Goal: Task Accomplishment & Management: Manage account settings

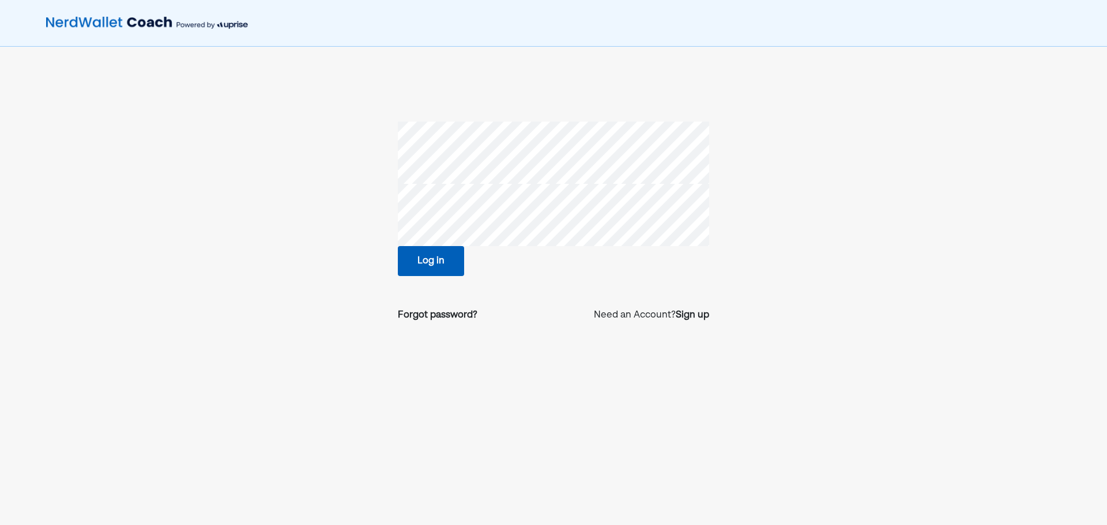
click at [432, 262] on button "Log in" at bounding box center [431, 261] width 66 height 30
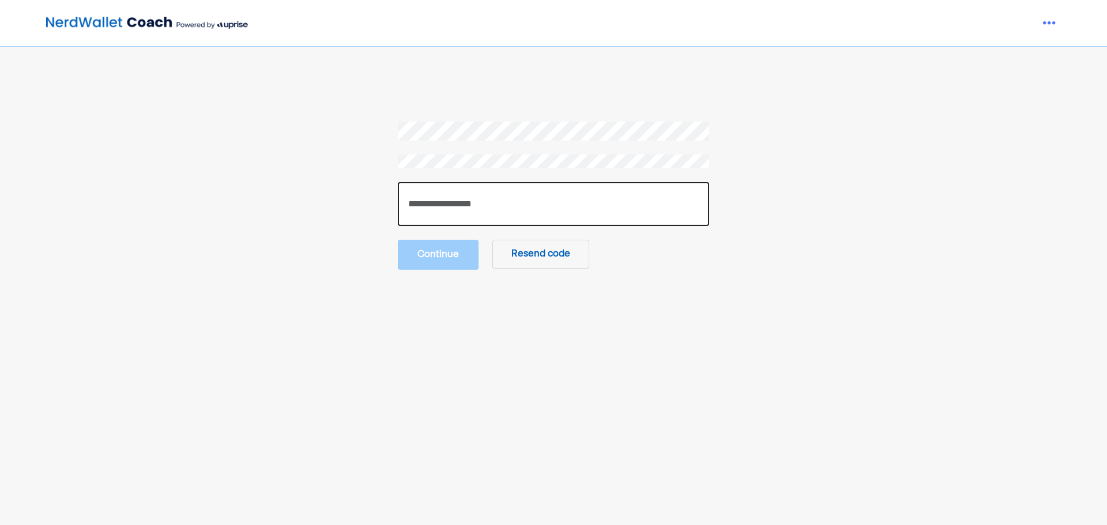
click at [461, 202] on input "number" at bounding box center [553, 204] width 311 height 44
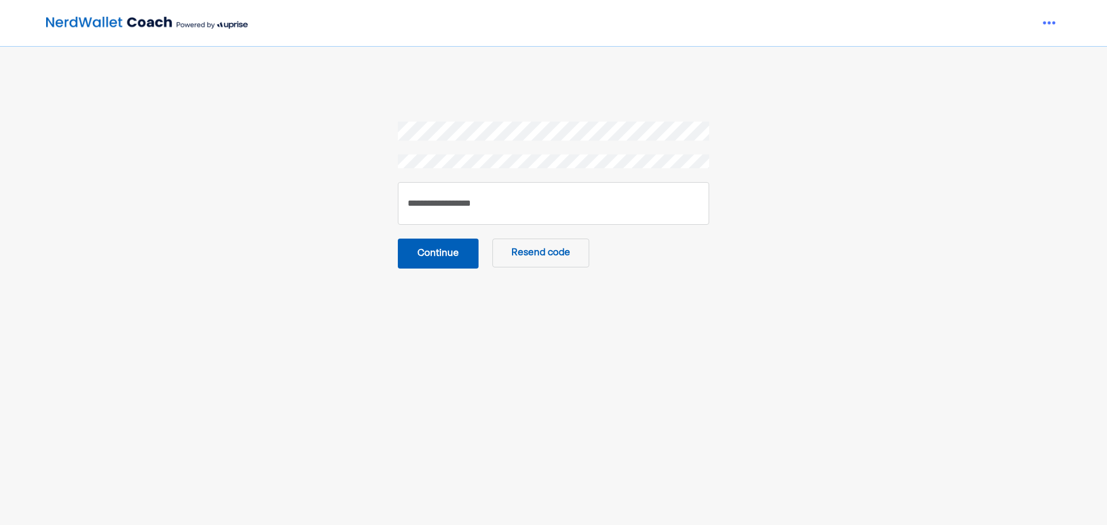
click at [449, 261] on button "Continue" at bounding box center [438, 254] width 81 height 30
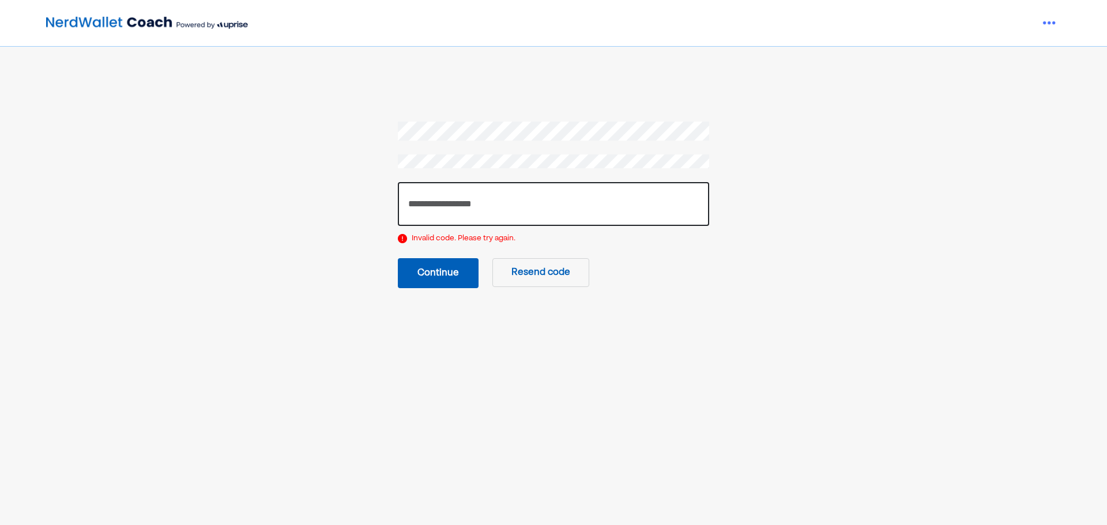
drag, startPoint x: 436, startPoint y: 202, endPoint x: 357, endPoint y: 198, distance: 78.5
click at [357, 200] on section "****** Invalid code. Please try again. Continue Resend code" at bounding box center [553, 205] width 747 height 167
type input "******"
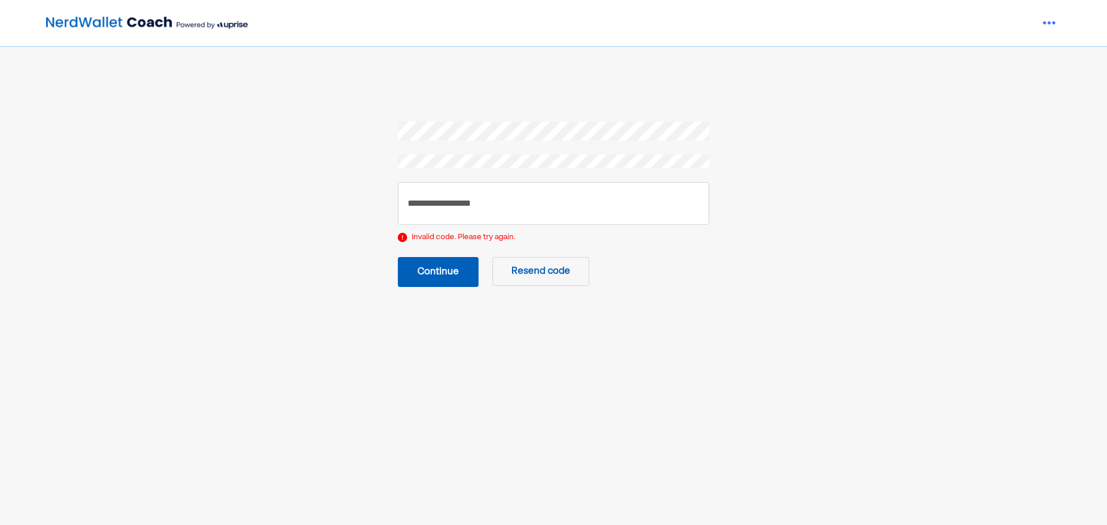
click at [453, 284] on button "Continue" at bounding box center [438, 272] width 81 height 30
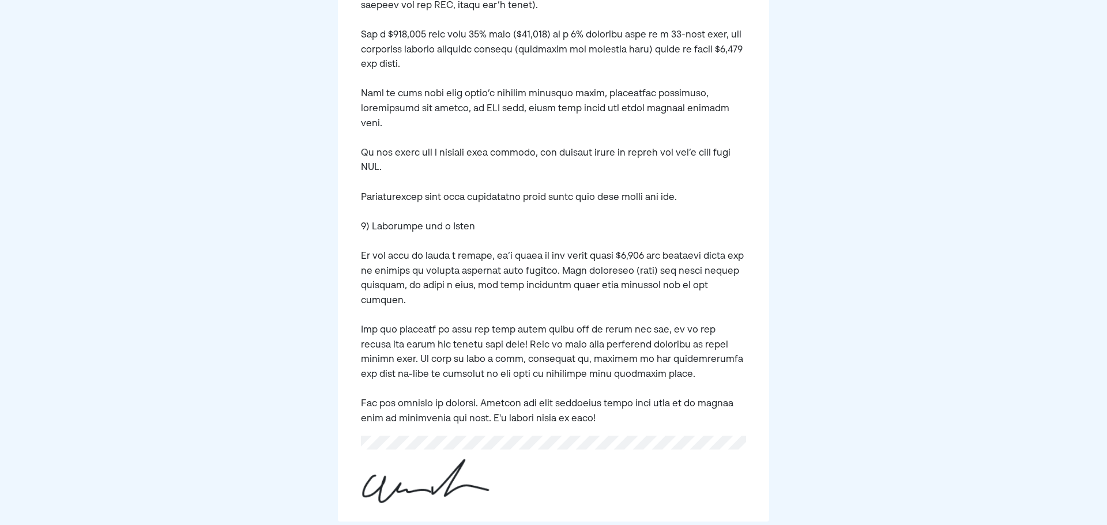
scroll to position [898, 0]
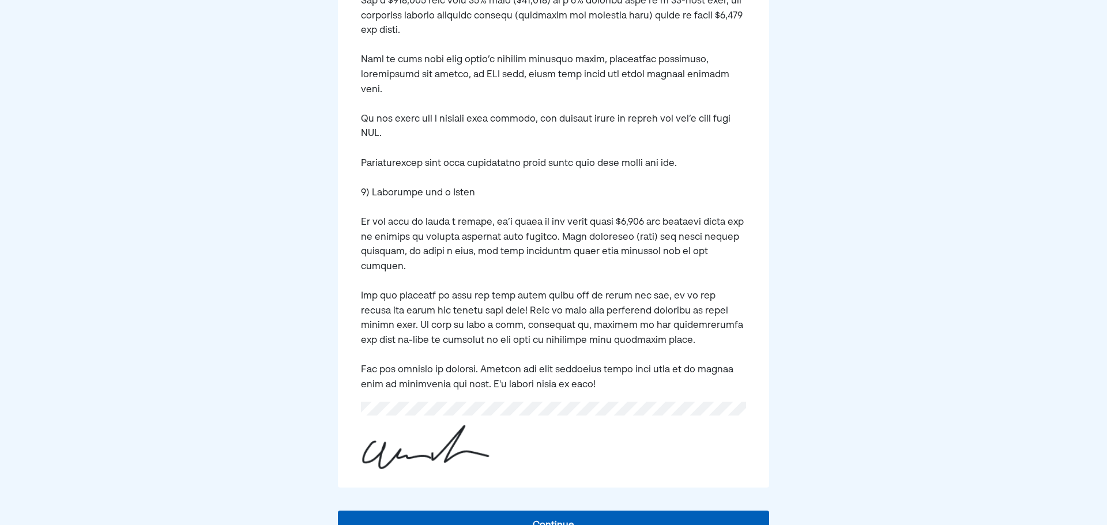
click at [548, 511] on button "Continue" at bounding box center [554, 526] width 432 height 30
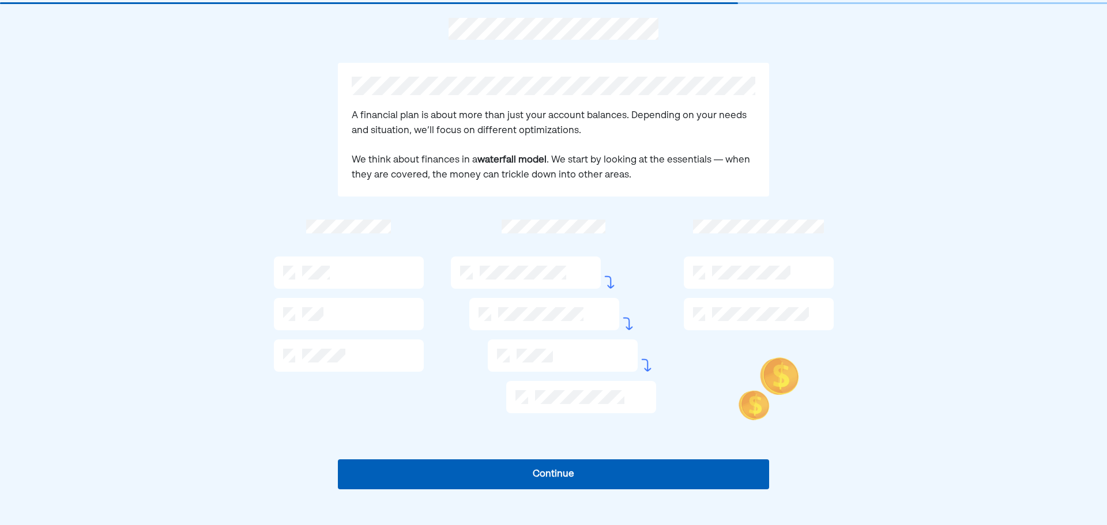
scroll to position [42, 0]
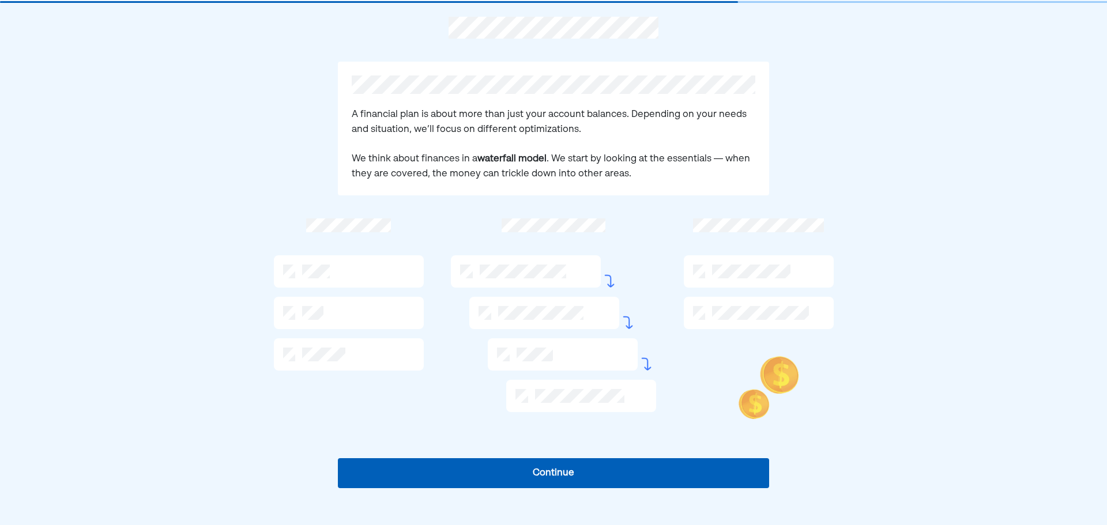
click at [562, 474] on button "Continue" at bounding box center [554, 473] width 432 height 30
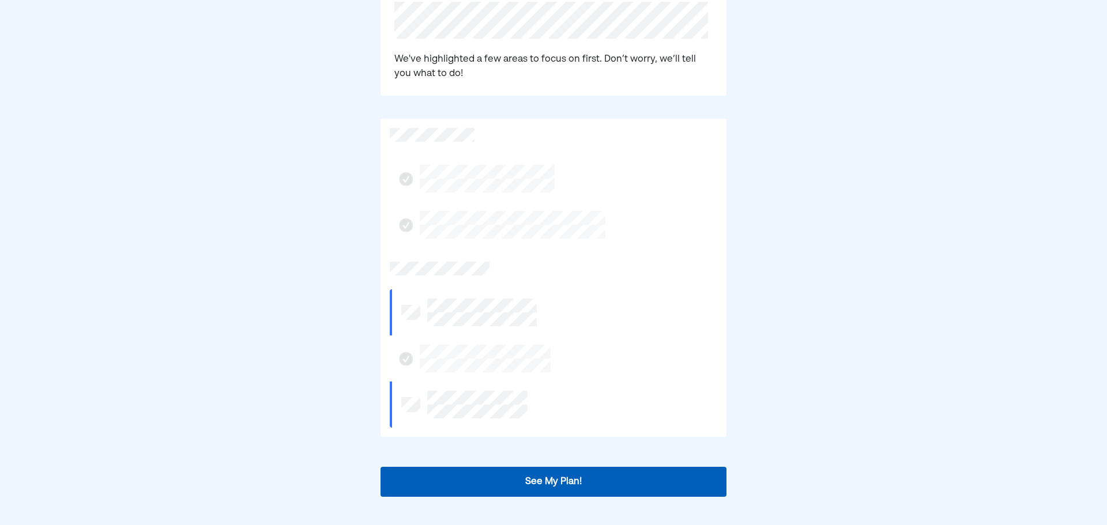
scroll to position [133, 0]
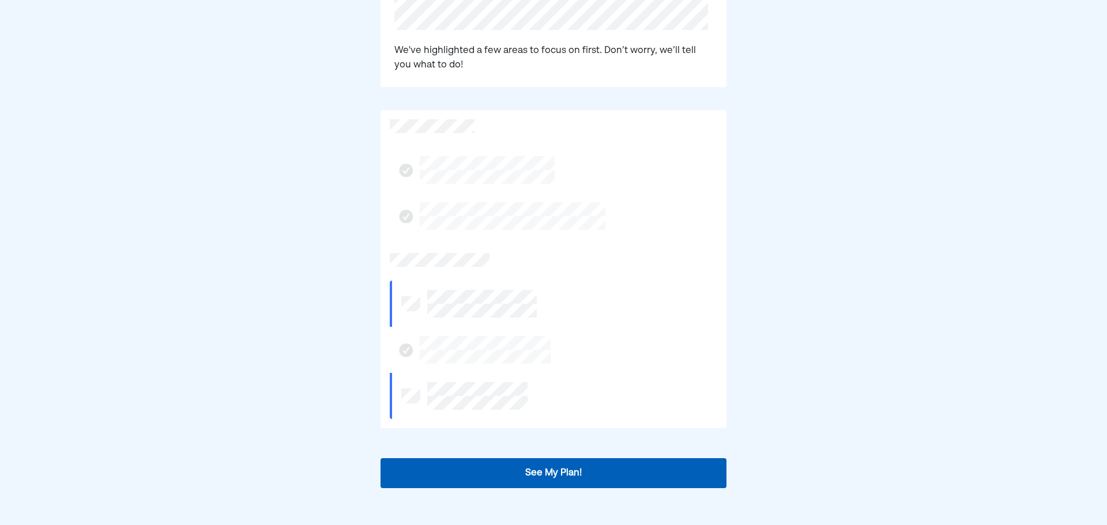
click at [505, 473] on button "See My Plan!" at bounding box center [554, 473] width 346 height 30
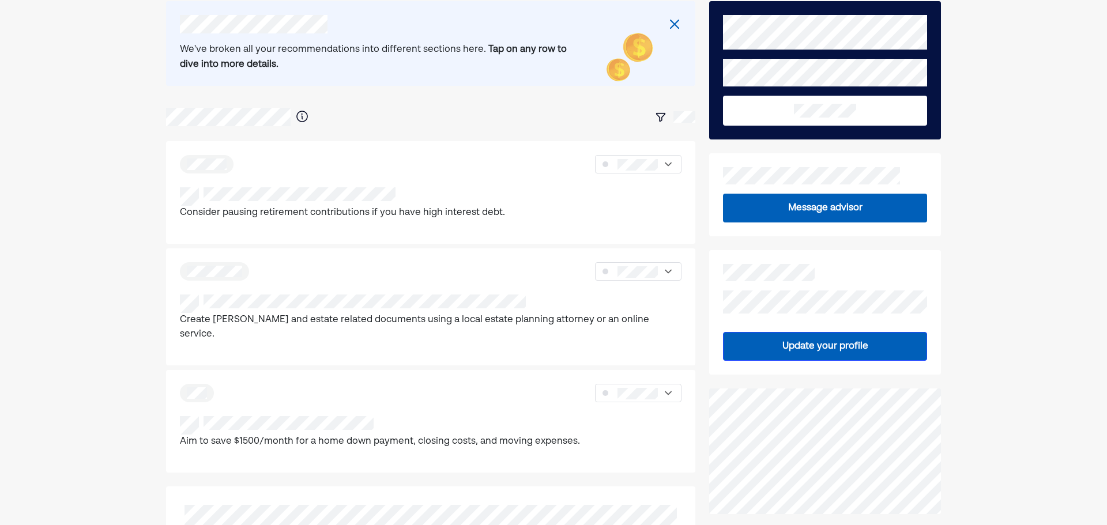
scroll to position [58, 0]
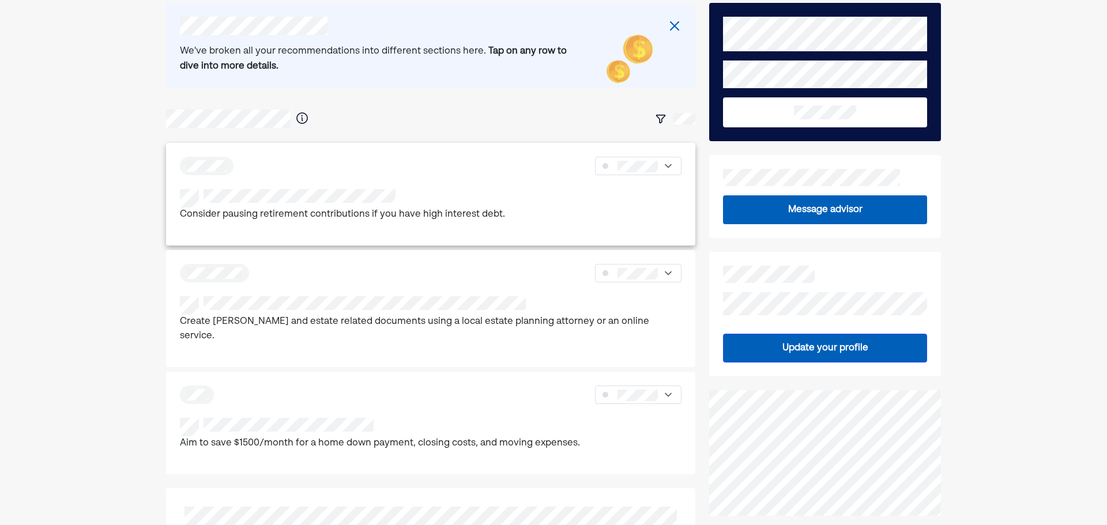
click at [340, 170] on div at bounding box center [431, 166] width 502 height 18
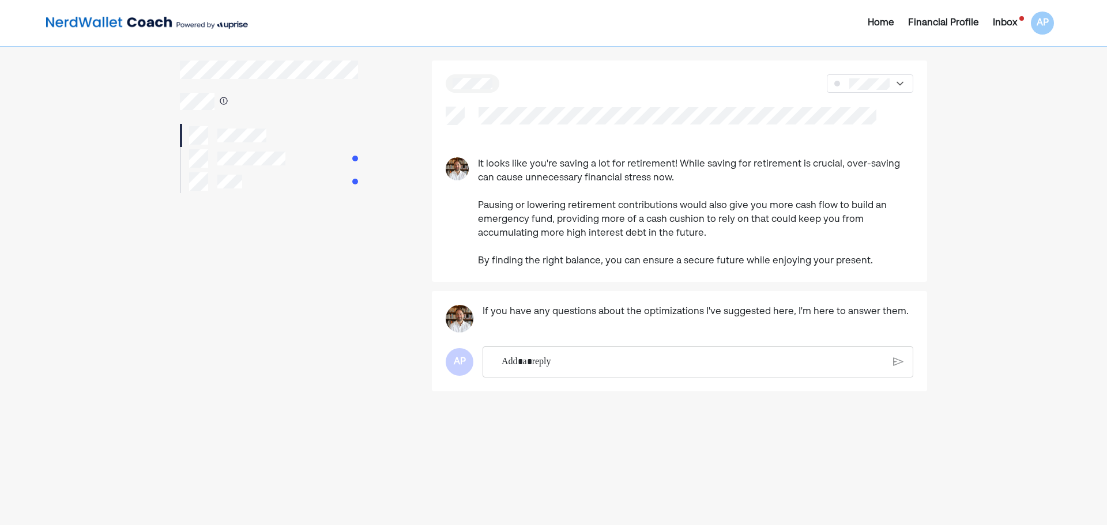
click at [895, 87] on img at bounding box center [900, 84] width 12 height 12
click at [733, 93] on div "It looks like you're saving a lot for retirement! While saving for retirement i…" at bounding box center [679, 171] width 495 height 221
click at [570, 365] on p "Rich Text Editor. Editing area: main" at bounding box center [693, 362] width 383 height 15
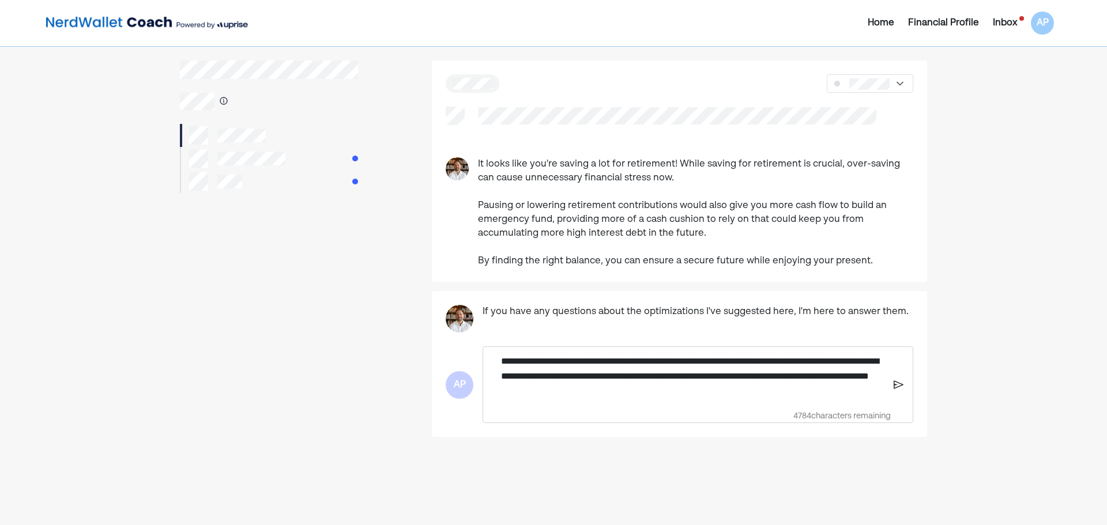
click at [894, 383] on img at bounding box center [899, 385] width 10 height 10
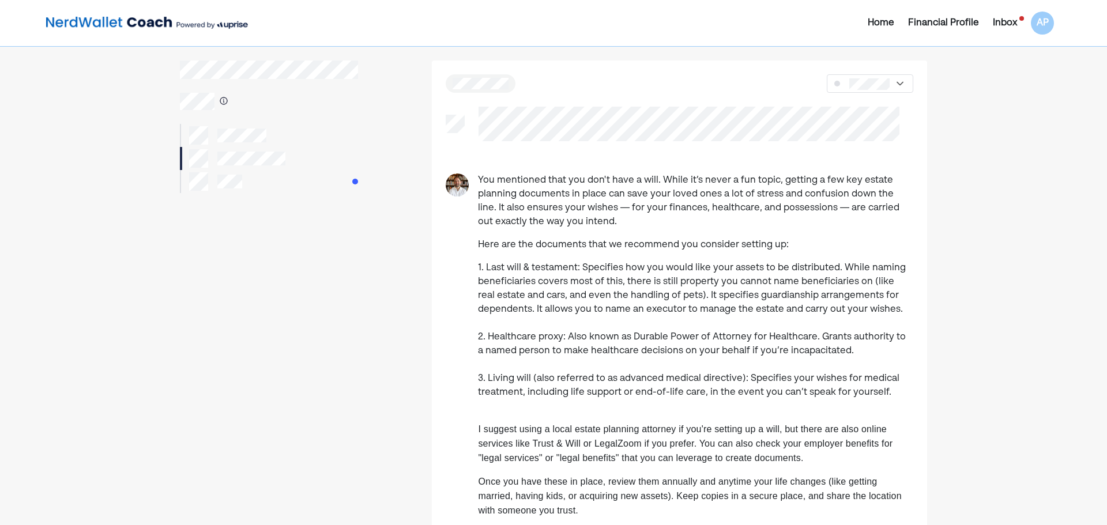
click at [214, 181] on div at bounding box center [215, 181] width 53 height 18
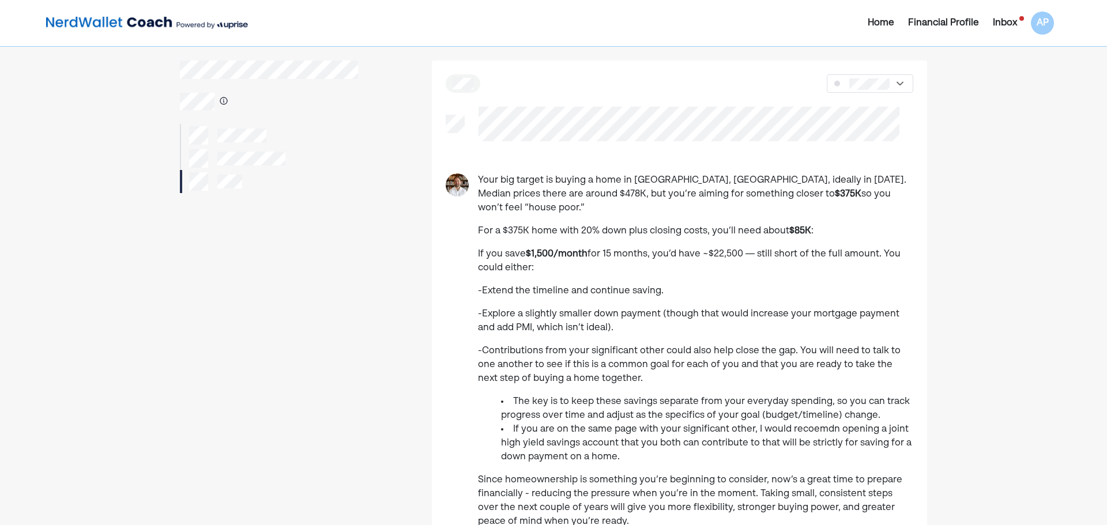
click at [923, 24] on div "Financial Profile" at bounding box center [943, 23] width 71 height 14
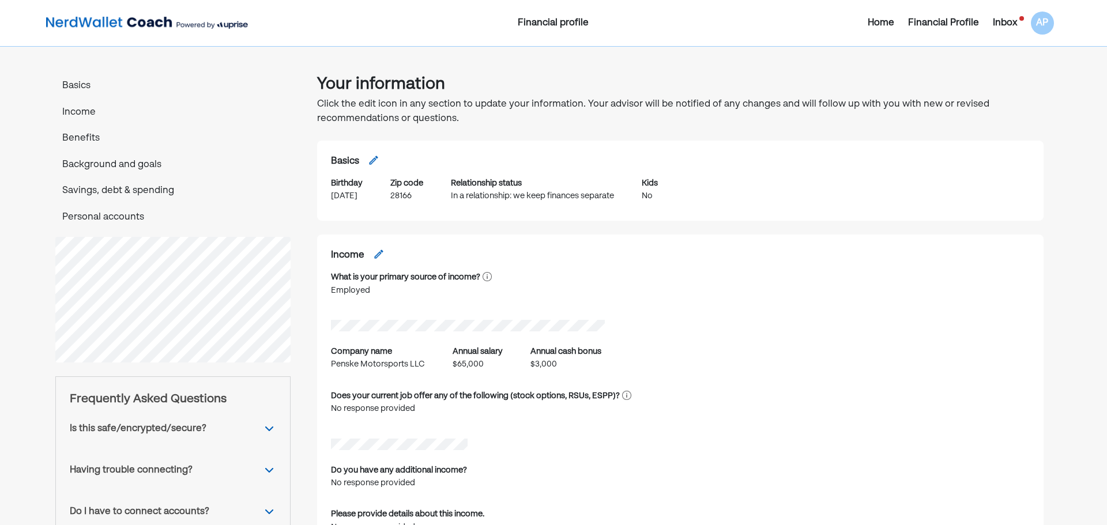
click at [878, 24] on div "Home" at bounding box center [881, 23] width 27 height 14
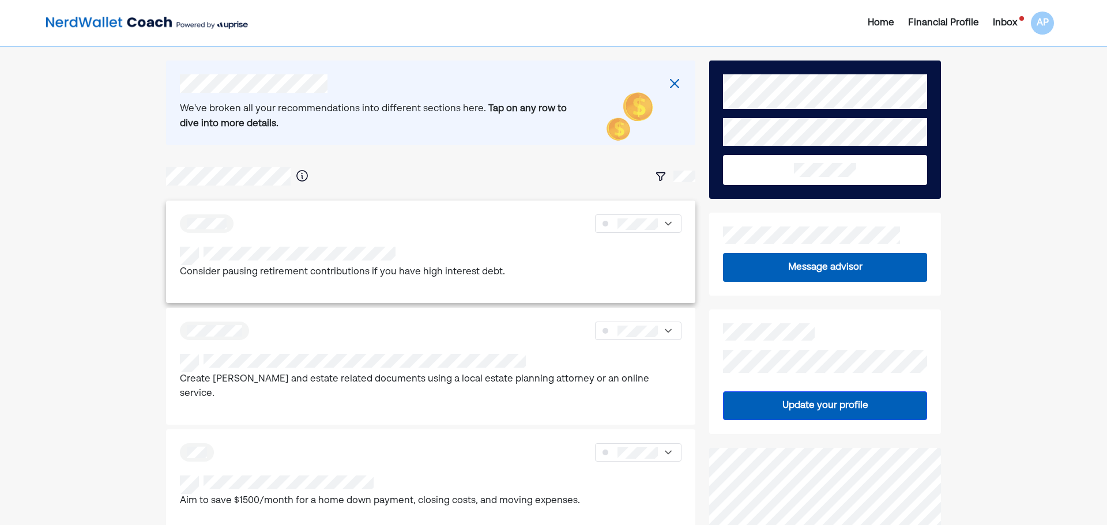
click at [326, 227] on div at bounding box center [431, 223] width 502 height 18
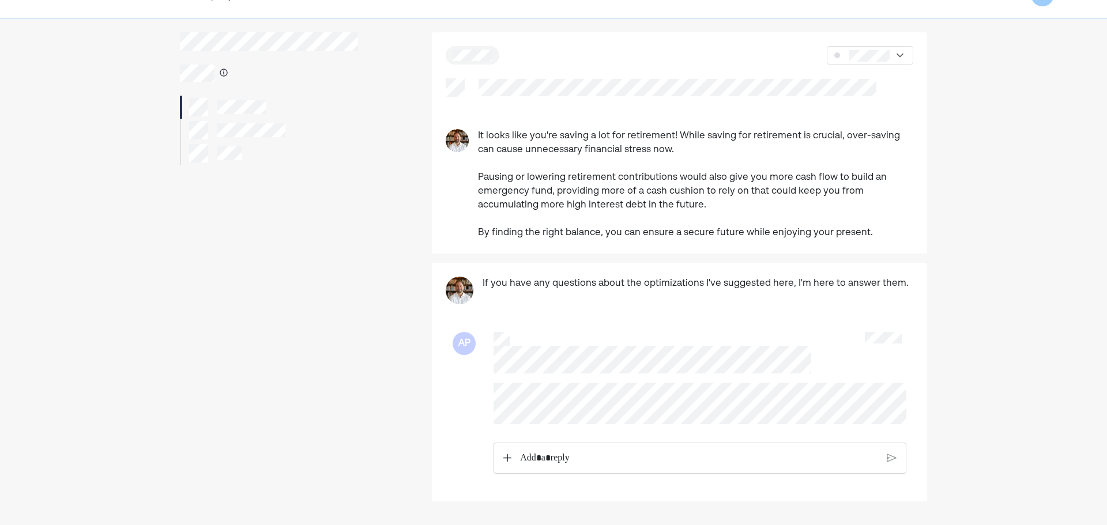
scroll to position [24, 0]
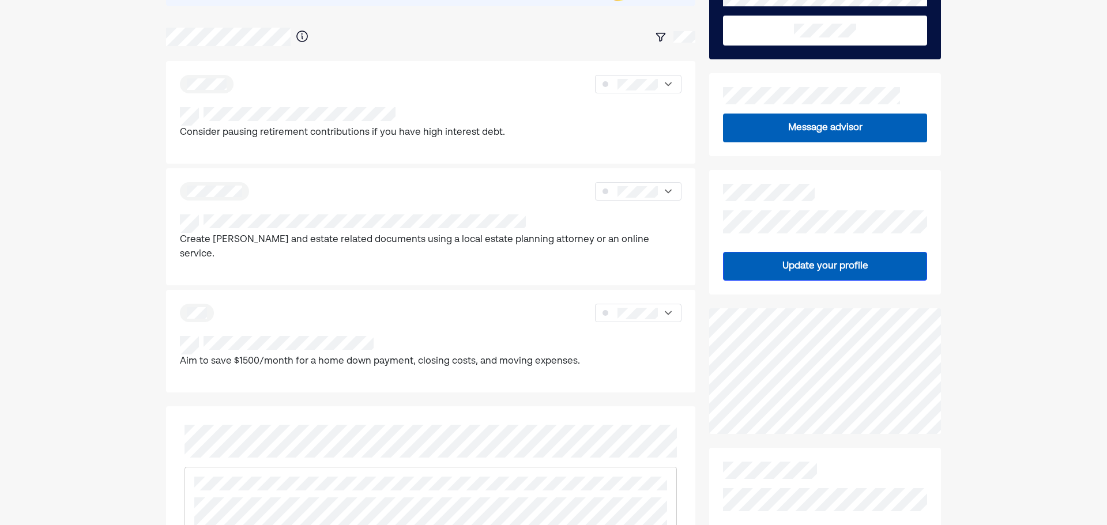
scroll to position [173, 0]
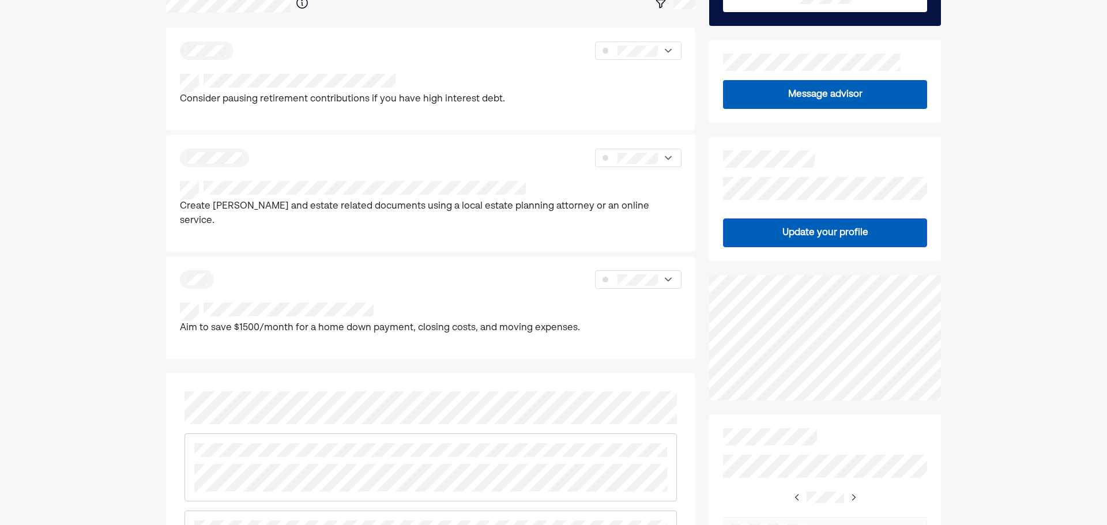
click at [826, 235] on button "Update your profile" at bounding box center [825, 233] width 204 height 29
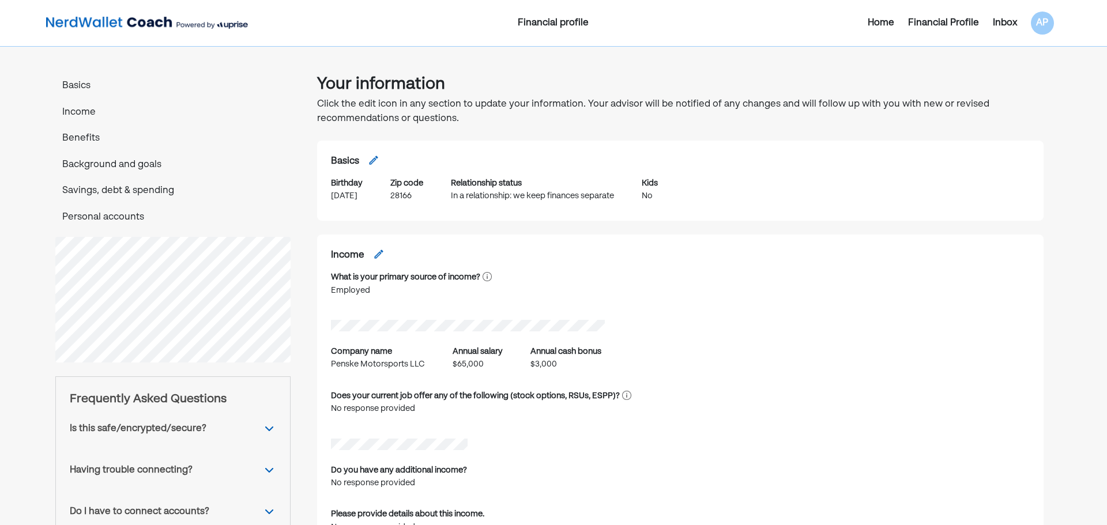
click at [80, 142] on p "Benefits" at bounding box center [172, 138] width 235 height 15
